Goal: Navigation & Orientation: Find specific page/section

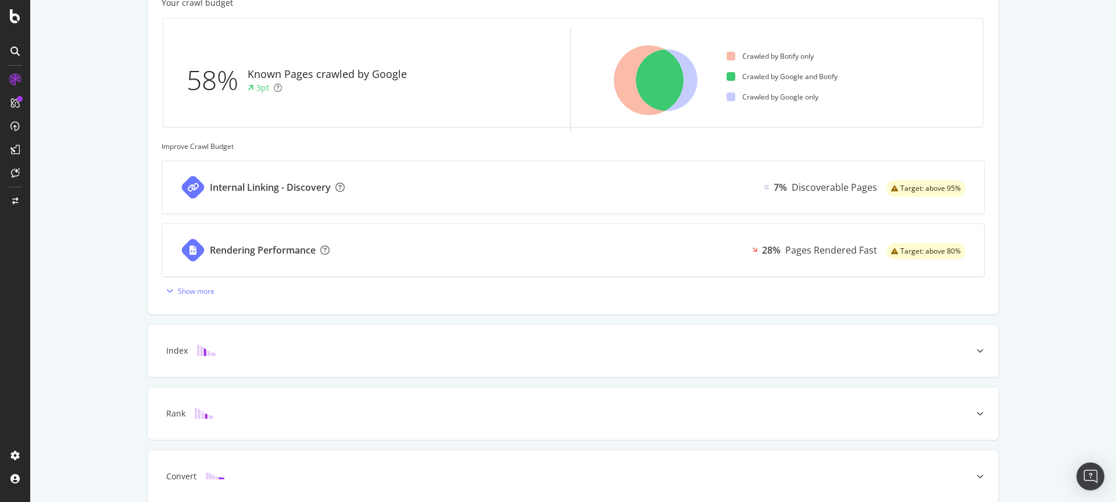
scroll to position [385, 0]
click at [978, 348] on icon at bounding box center [980, 351] width 7 height 7
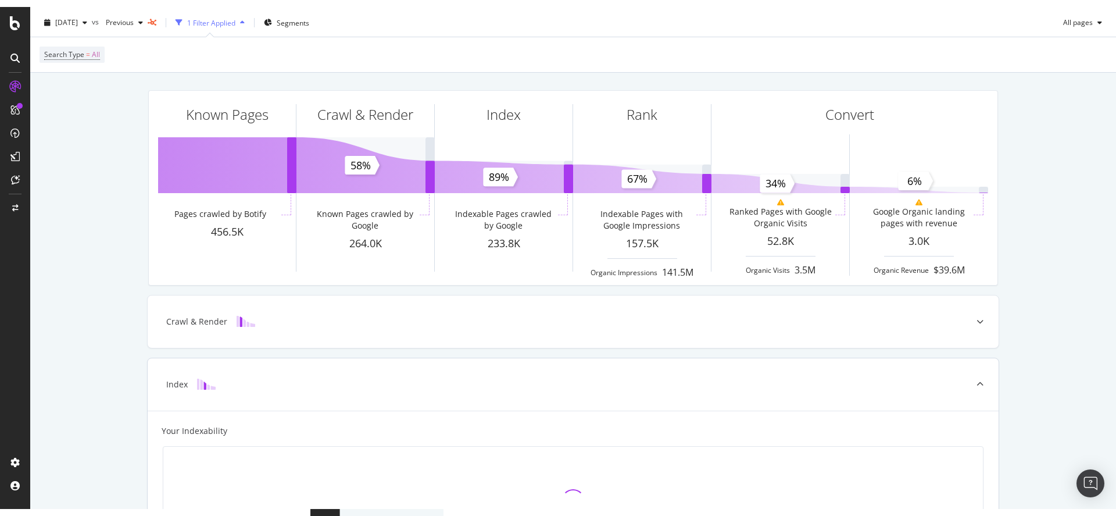
scroll to position [0, 0]
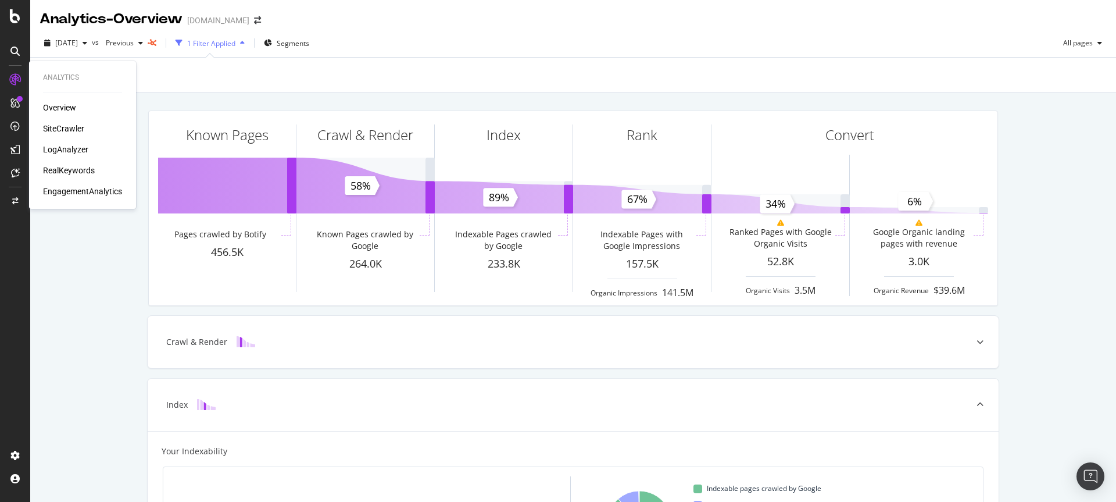
click at [48, 107] on div "Overview" at bounding box center [59, 108] width 33 height 12
